Goal: Entertainment & Leisure: Consume media (video, audio)

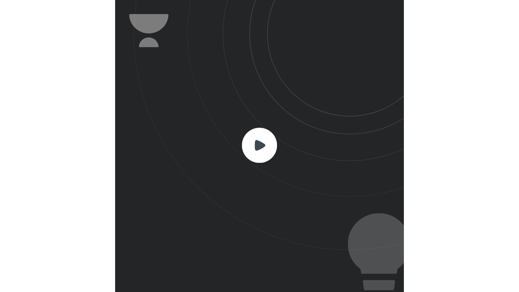
scroll to position [252, 249]
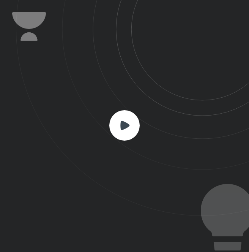
click at [120, 126] on rect at bounding box center [124, 125] width 30 height 30
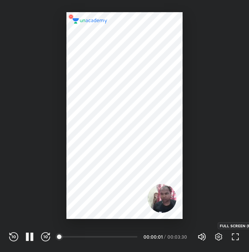
click at [235, 236] on icon "button" at bounding box center [235, 236] width 9 height 9
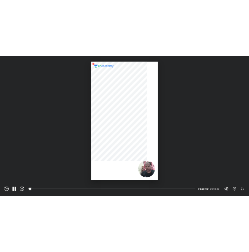
scroll to position [292, 519]
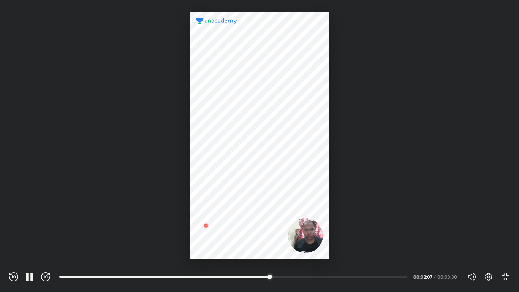
drag, startPoint x: 303, startPoint y: 224, endPoint x: 313, endPoint y: 238, distance: 17.6
click at [249, 238] on div at bounding box center [259, 135] width 139 height 246
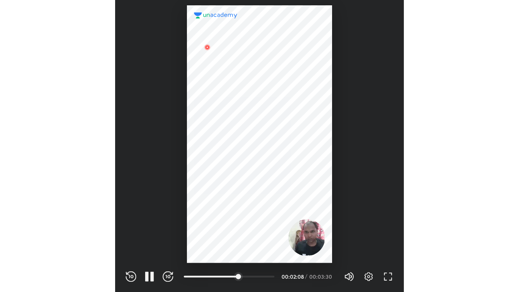
scroll to position [252, 249]
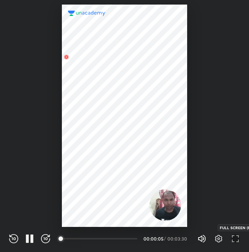
click at [236, 238] on icon "button" at bounding box center [235, 238] width 9 height 9
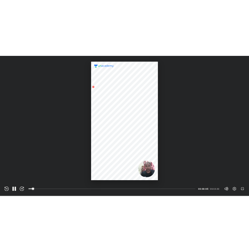
scroll to position [292, 519]
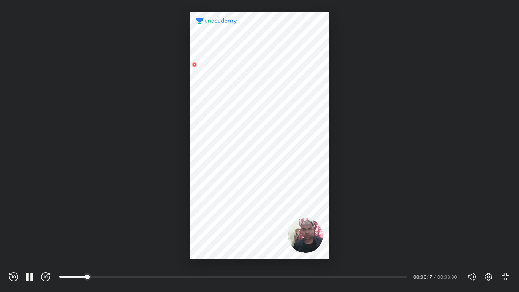
click at [249, 251] on div "REWIND (J) PAUSE (K) FORWARD (L) 00:00 00:00:17 / 00:03:30 Volume (M) 100% Sett…" at bounding box center [259, 275] width 519 height 33
click at [249, 251] on icon "button" at bounding box center [488, 276] width 9 height 9
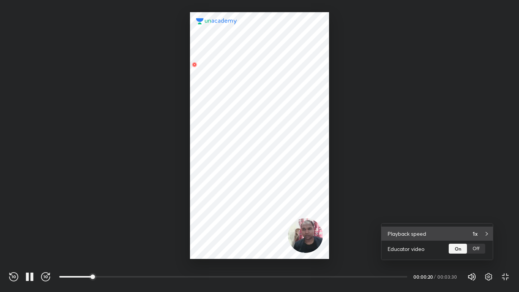
click at [249, 233] on div "Playback speed 1x" at bounding box center [436, 233] width 111 height 14
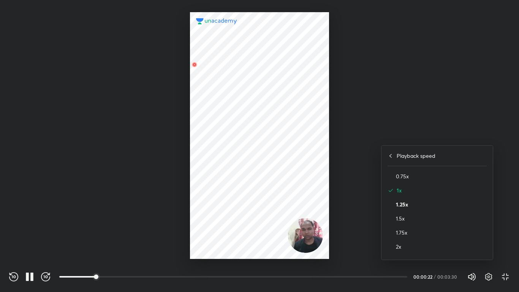
click at [249, 204] on h4 "1.25x" at bounding box center [441, 204] width 91 height 8
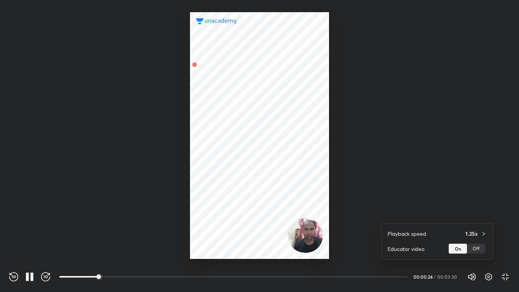
click at [249, 235] on div at bounding box center [259, 146] width 519 height 292
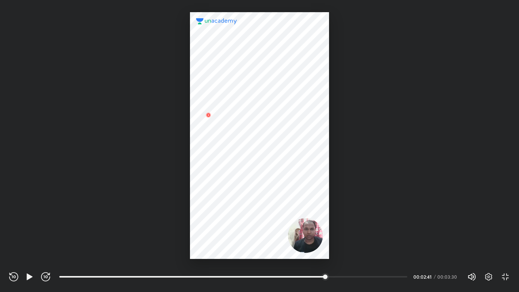
click at [249, 235] on div at bounding box center [259, 129] width 519 height 259
click at [249, 251] on div at bounding box center [263, 276] width 6 height 6
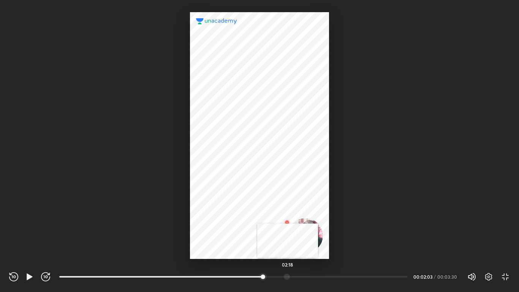
click at [249, 251] on div at bounding box center [287, 276] width 6 height 6
click at [249, 251] on div at bounding box center [294, 276] width 6 height 6
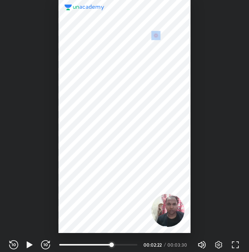
scroll to position [252, 249]
